Goal: Navigation & Orientation: Go to known website

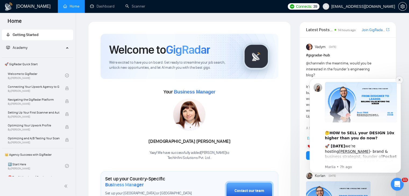
click at [400, 80] on icon "Dismiss notification" at bounding box center [399, 79] width 3 height 3
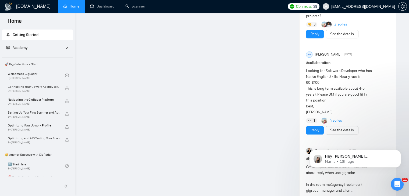
scroll to position [538, 0]
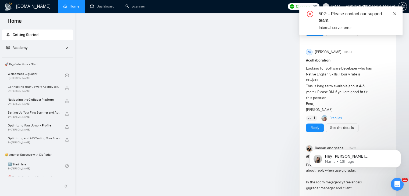
click at [396, 12] on icon "close" at bounding box center [395, 14] width 4 height 4
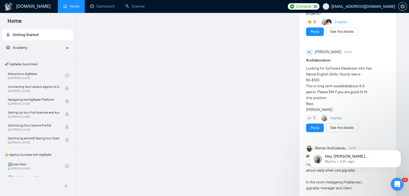
scroll to position [430, 0]
